Goal: Navigation & Orientation: Find specific page/section

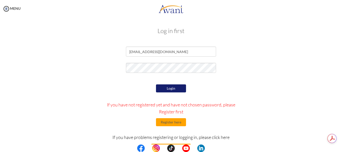
click at [165, 88] on button "Login" at bounding box center [171, 88] width 30 height 8
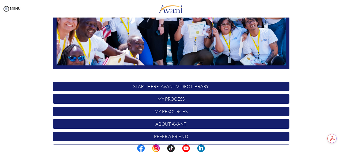
scroll to position [125, 0]
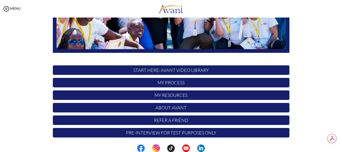
click at [171, 121] on p "Refer a Friend" at bounding box center [171, 120] width 237 height 10
click at [167, 94] on p "My Resources" at bounding box center [171, 95] width 237 height 10
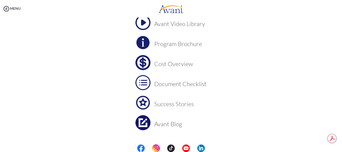
scroll to position [50, 0]
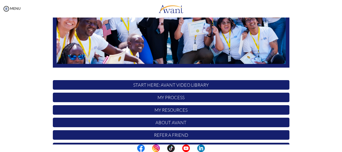
scroll to position [125, 0]
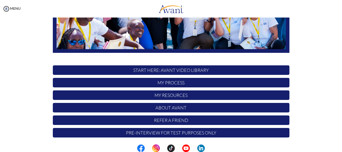
click at [172, 120] on p "Refer a Friend" at bounding box center [171, 120] width 237 height 10
click at [164, 132] on p "Pre-Interview for test purposes only" at bounding box center [171, 133] width 237 height 10
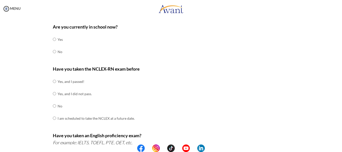
scroll to position [18, 0]
